Goal: Check status: Check status

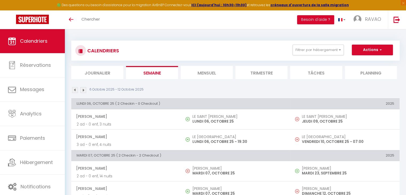
click at [94, 70] on li "Journalier" at bounding box center [97, 72] width 52 height 13
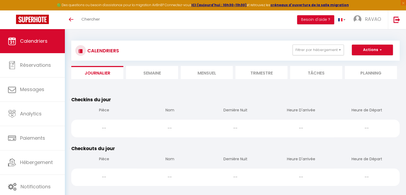
click at [207, 76] on li "Mensuel" at bounding box center [207, 72] width 52 height 13
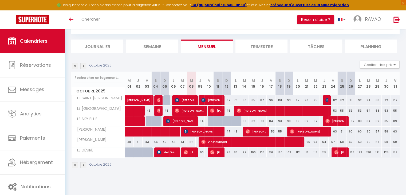
scroll to position [27, 0]
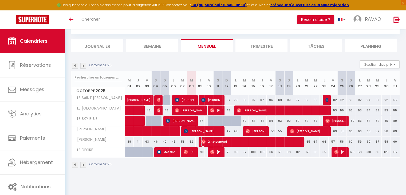
click at [213, 139] on span "2 Ashoumani" at bounding box center [251, 141] width 100 height 10
select select "OK"
select select "1"
select select "0"
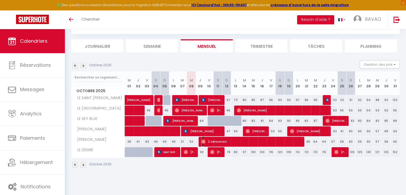
select select "1"
select select
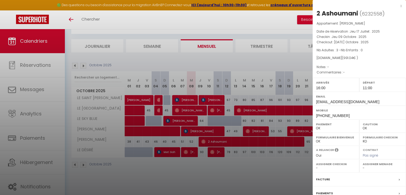
click at [212, 141] on div at bounding box center [203, 97] width 406 height 195
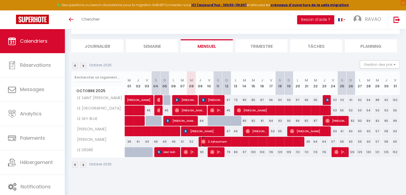
click at [226, 145] on span "2 Ashoumani" at bounding box center [251, 141] width 100 height 10
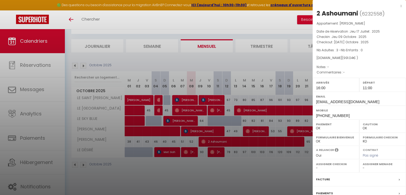
click at [226, 141] on div at bounding box center [203, 97] width 406 height 195
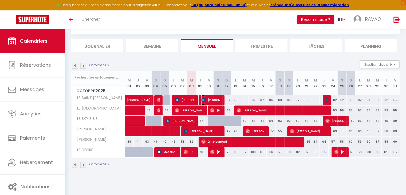
click at [206, 99] on span "[PERSON_NAME]" at bounding box center [211, 100] width 21 height 10
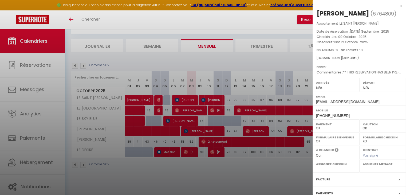
click at [206, 99] on div at bounding box center [203, 97] width 406 height 195
